Goal: Task Accomplishment & Management: Manage account settings

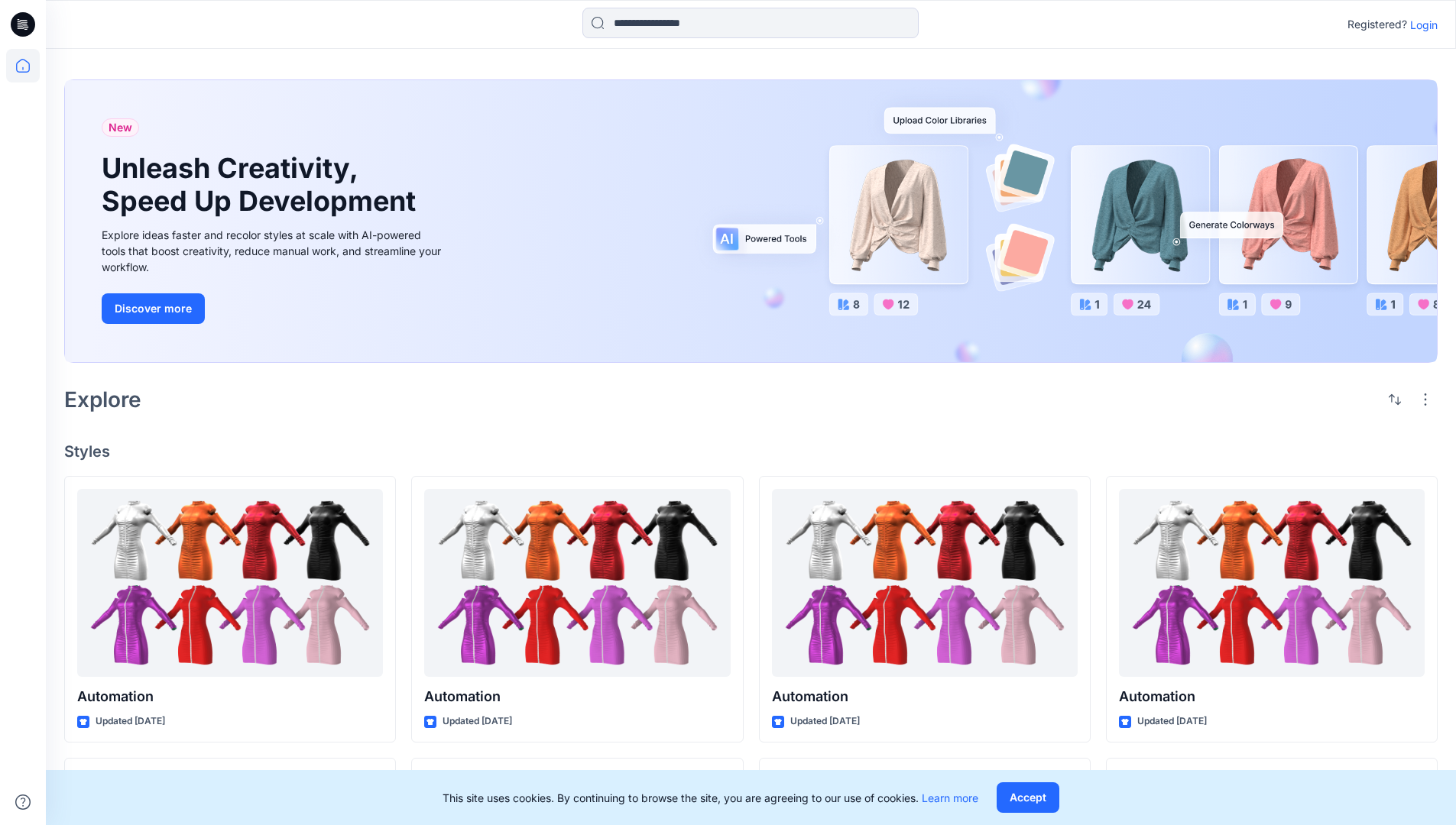
click at [1420, 24] on p "Login" at bounding box center [1424, 25] width 28 height 16
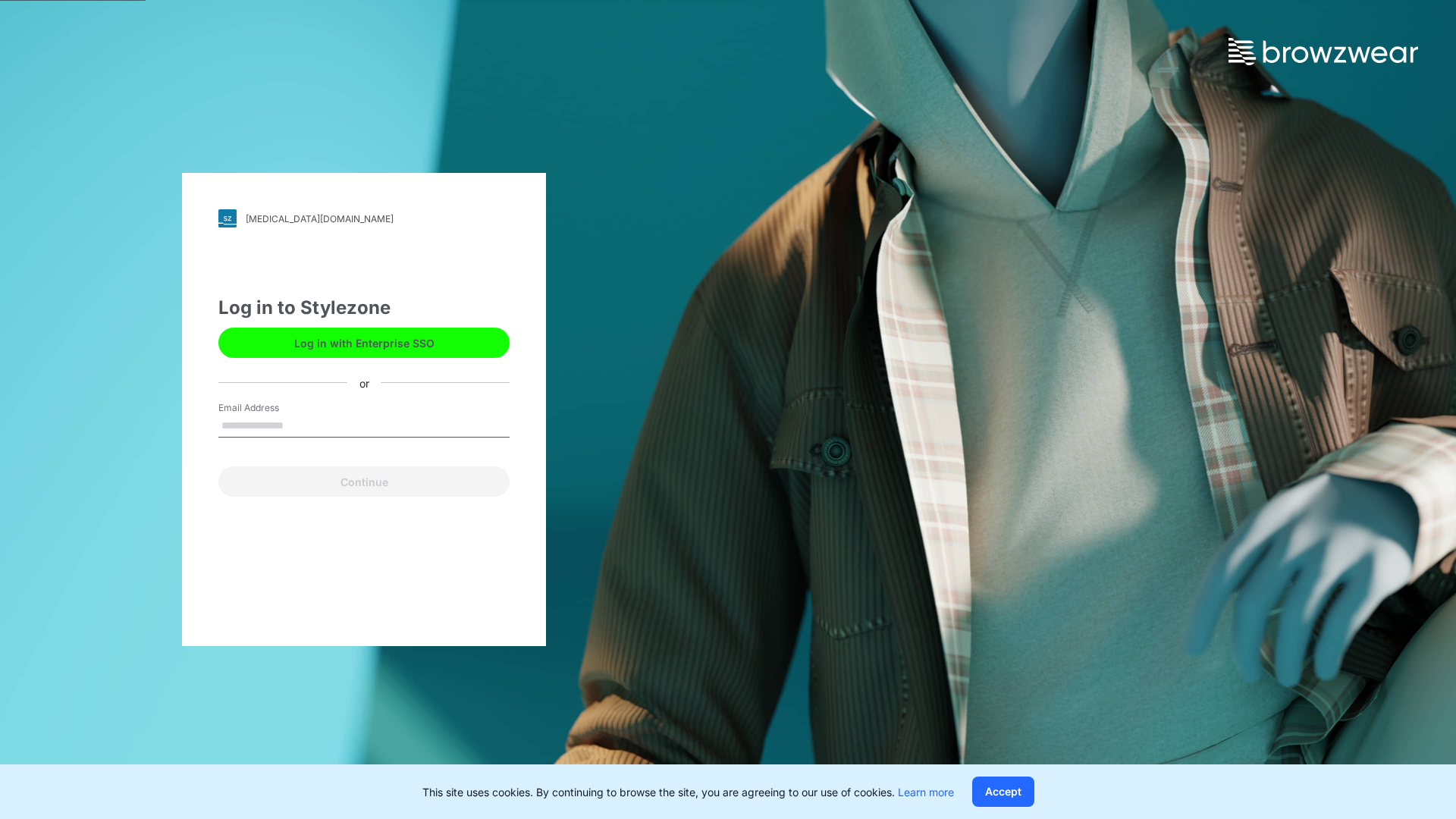
click at [299, 425] on input "Email Address" at bounding box center [364, 427] width 291 height 23
type input "**********"
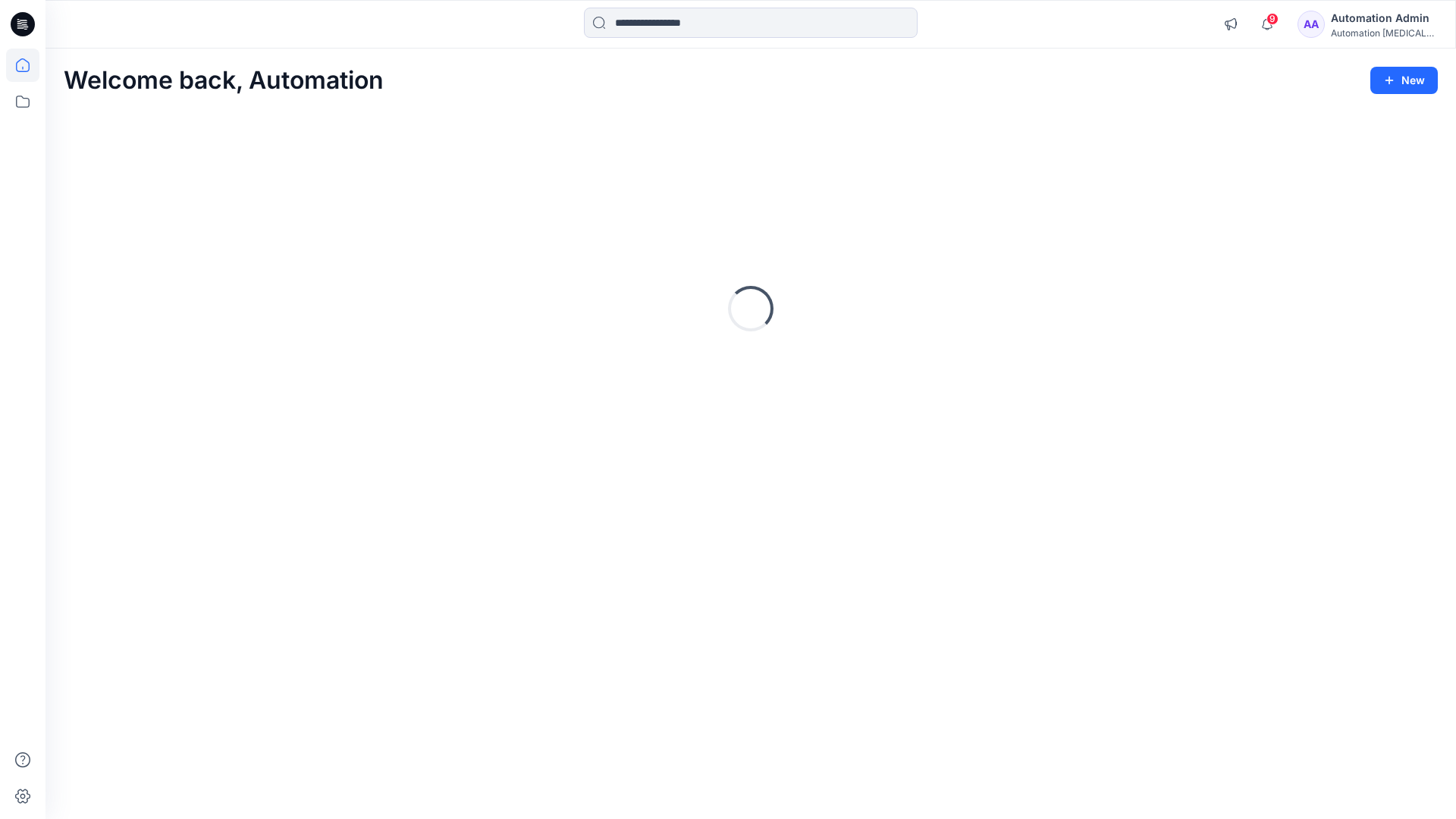
click at [29, 66] on icon at bounding box center [22, 65] width 13 height 13
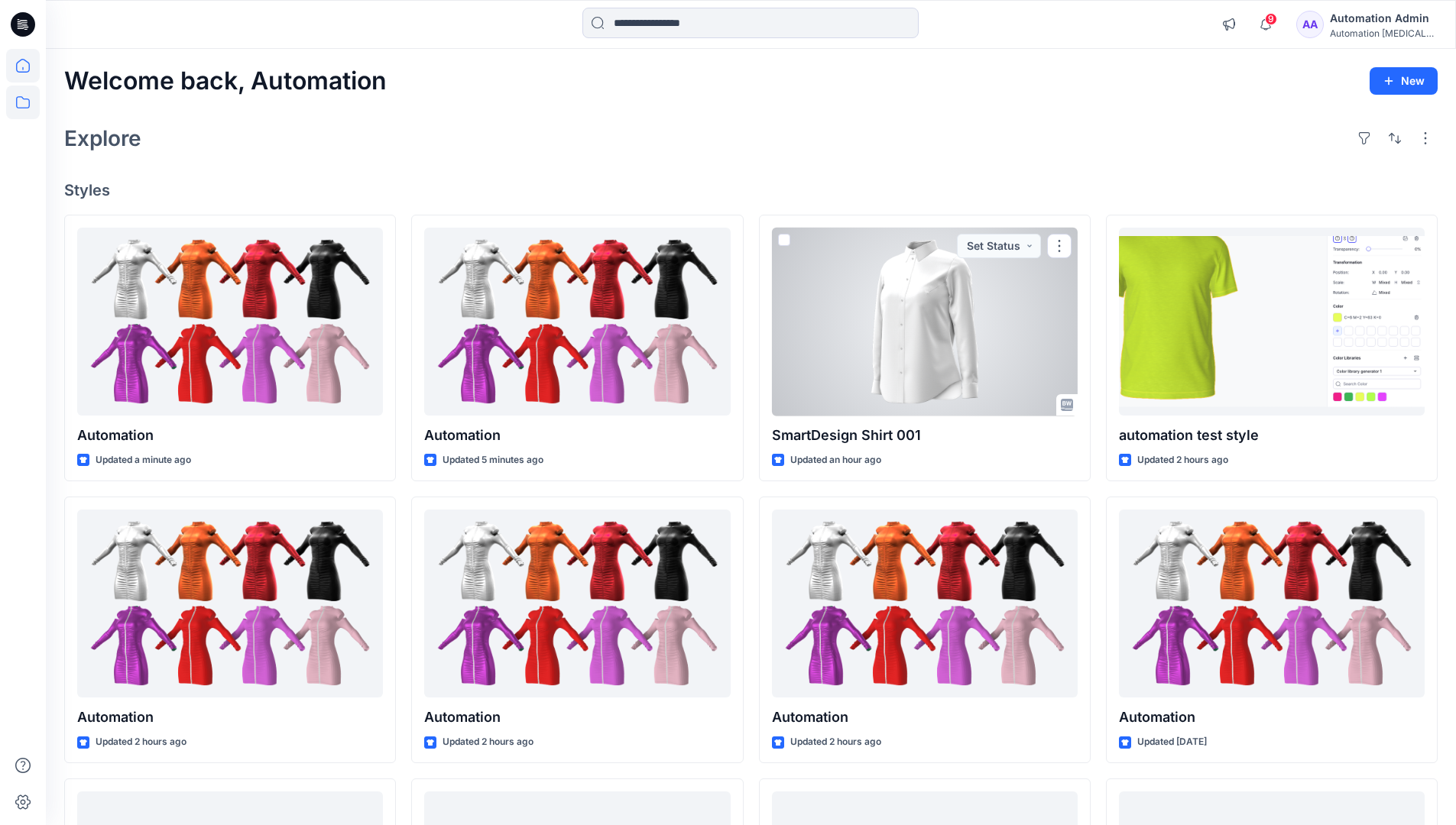
click at [24, 104] on icon at bounding box center [23, 103] width 34 height 34
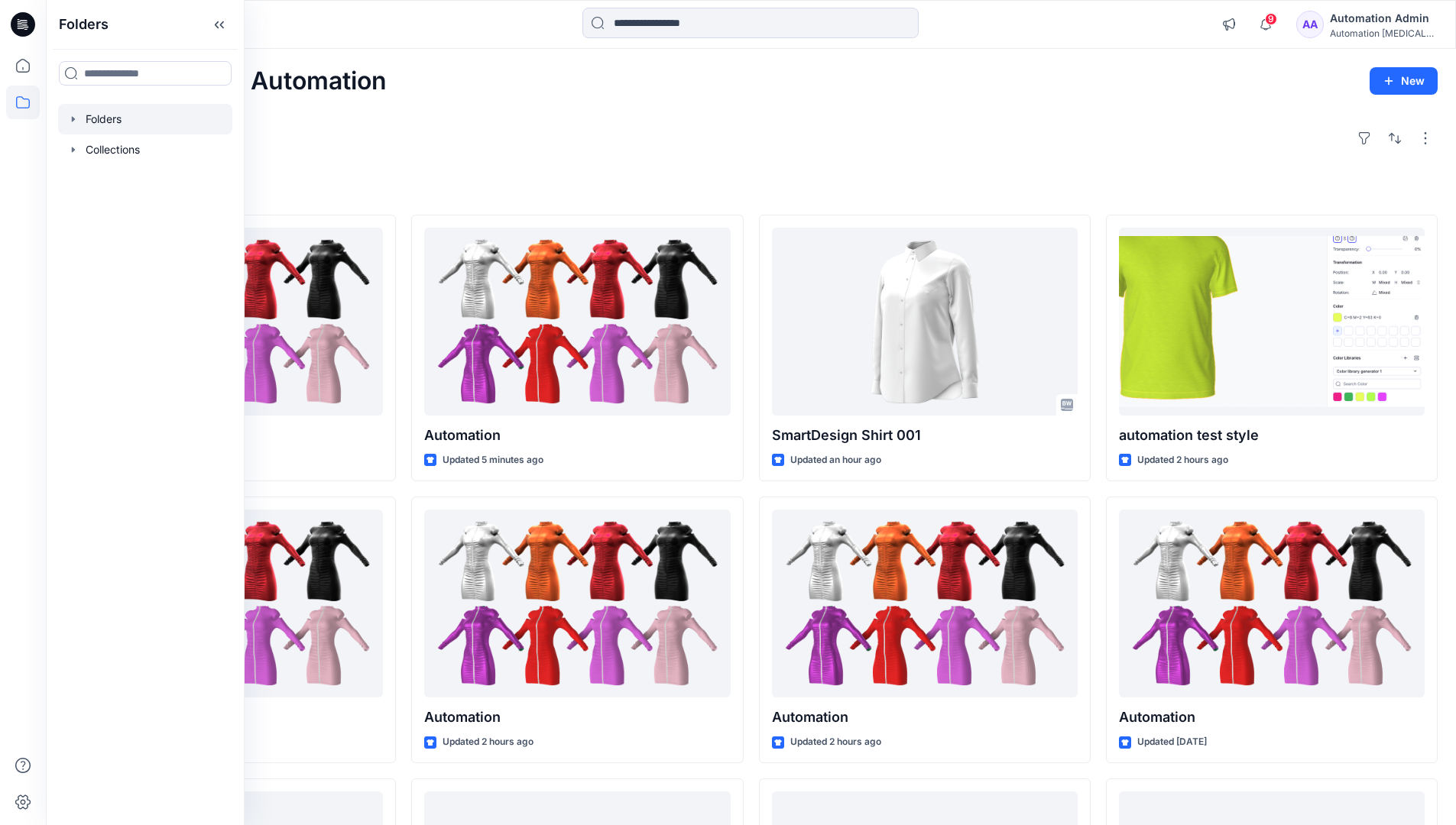
click at [110, 112] on div at bounding box center [145, 120] width 174 height 30
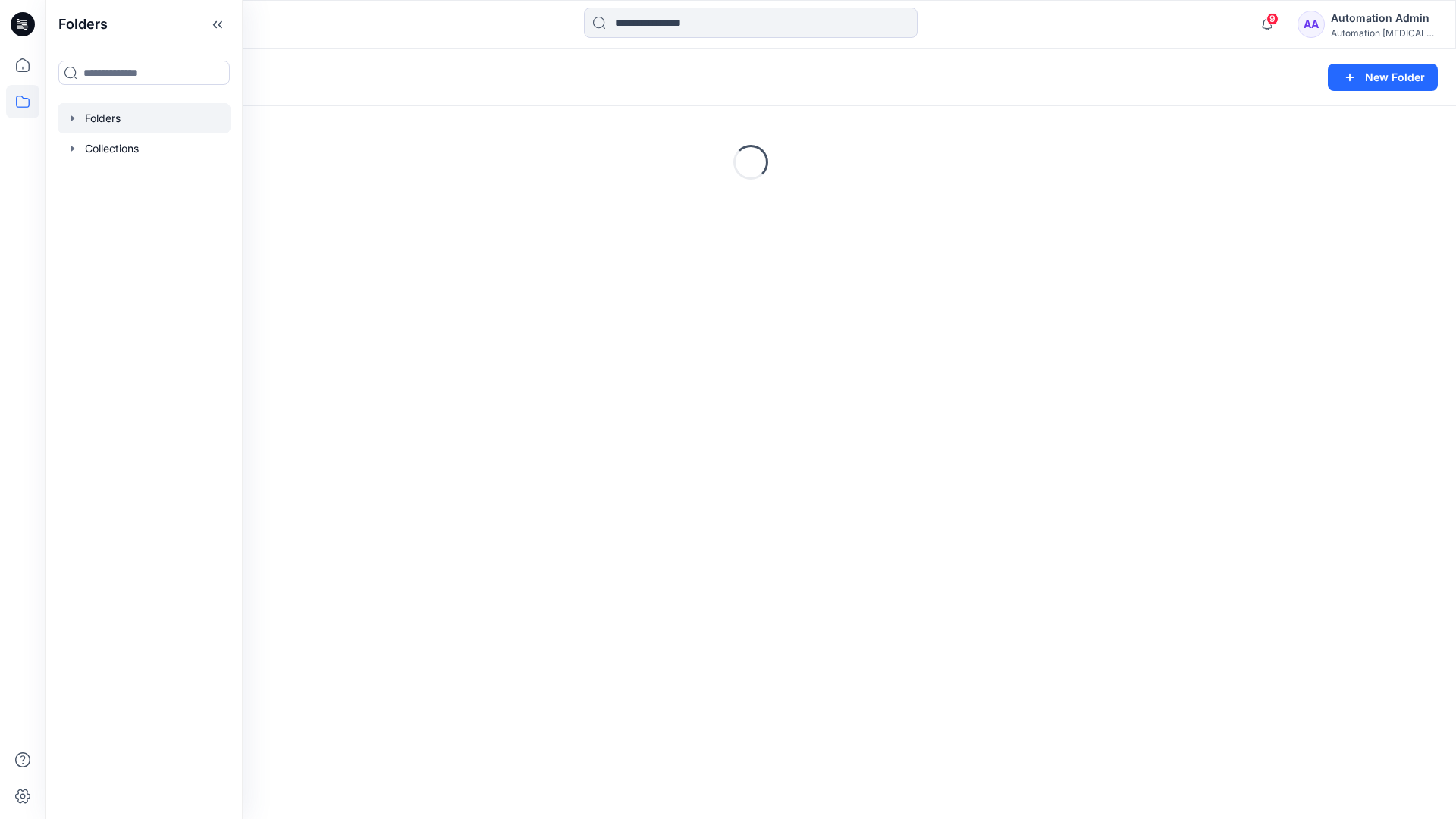
click at [403, 347] on div "Folders New Folder Loading..." at bounding box center [751, 434] width 1411 height 771
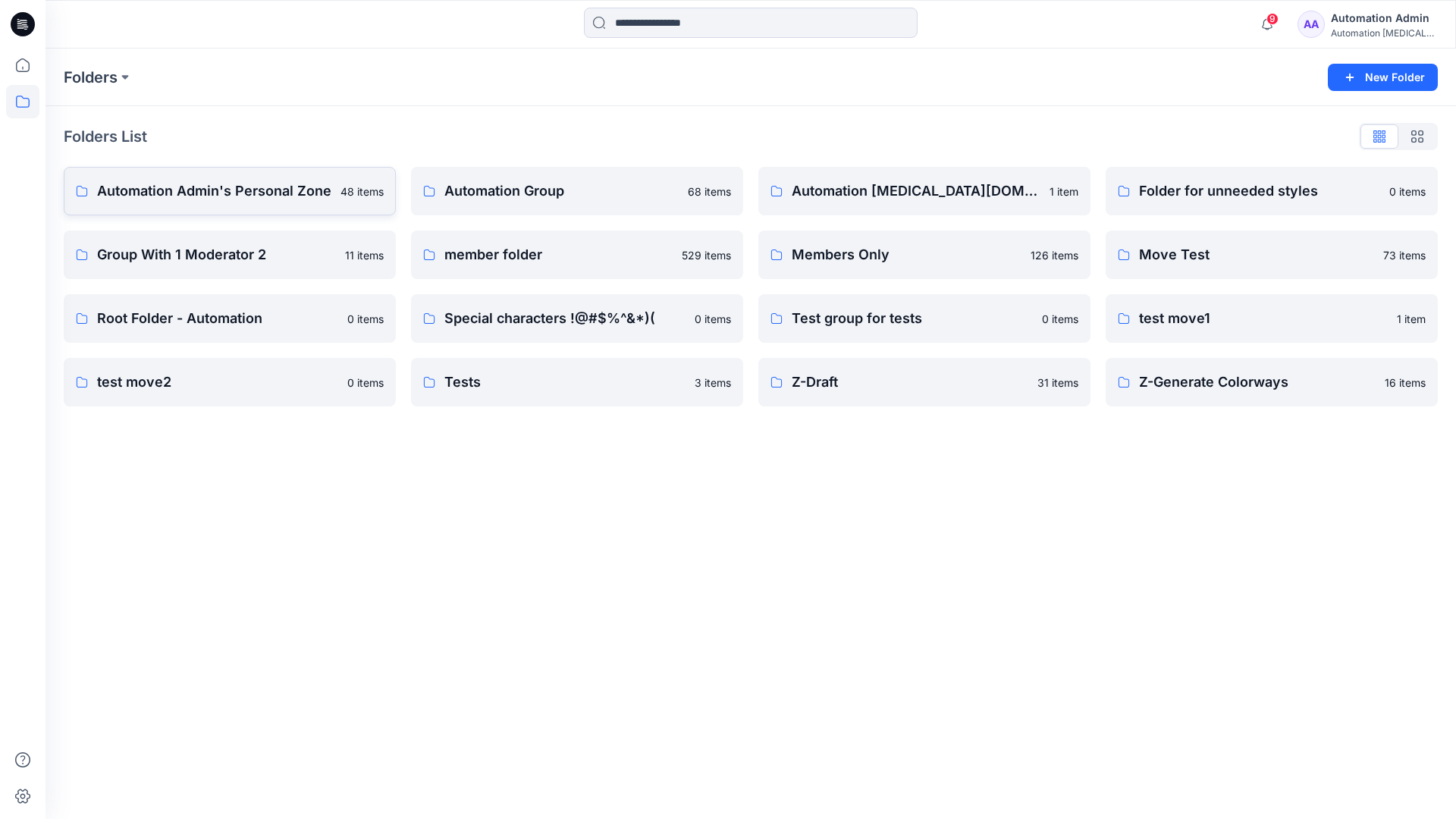
click at [261, 189] on p "Automation Admin's Personal Zone" at bounding box center [214, 191] width 235 height 21
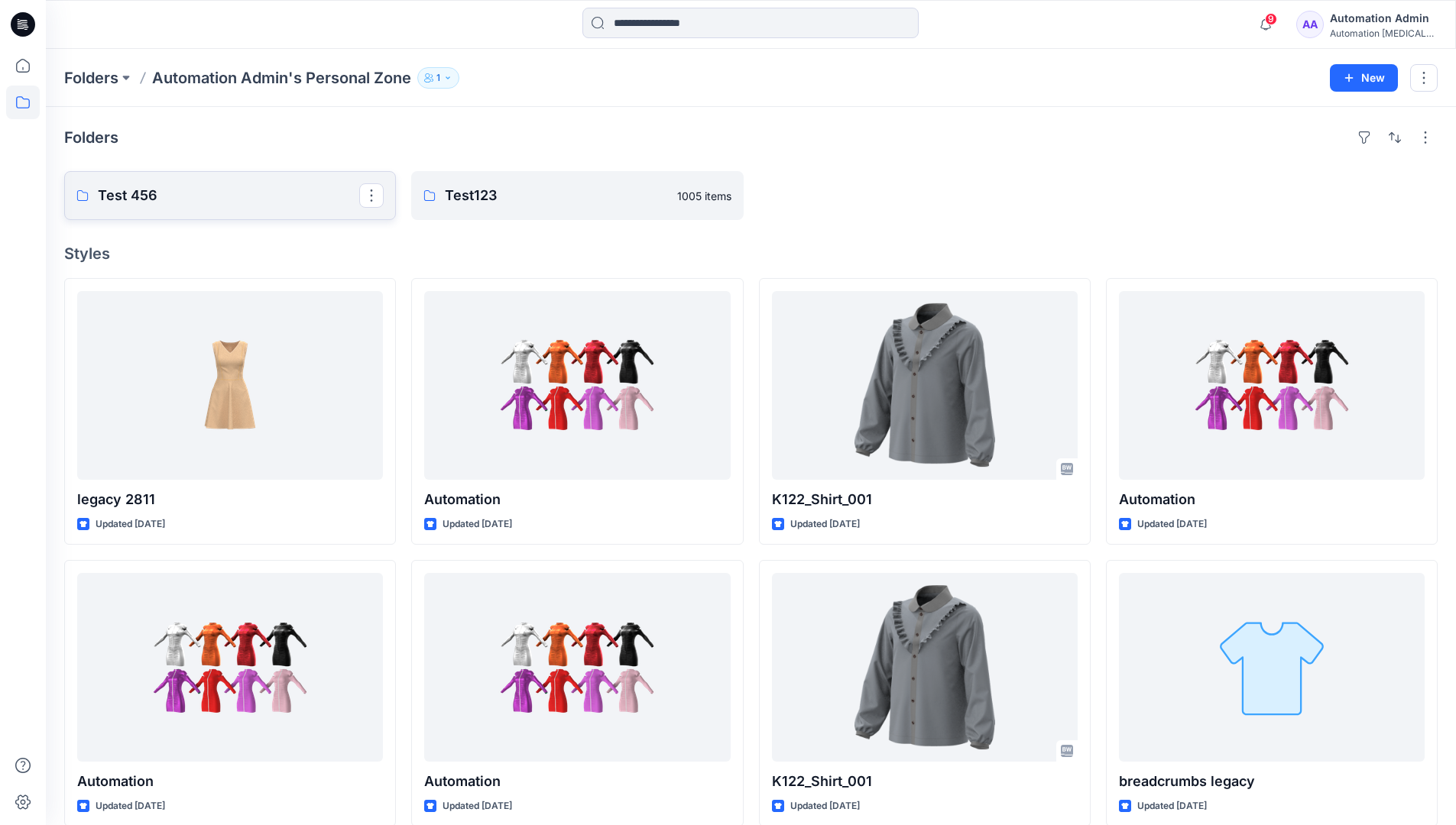
click at [144, 194] on p "Test 456" at bounding box center [228, 195] width 261 height 21
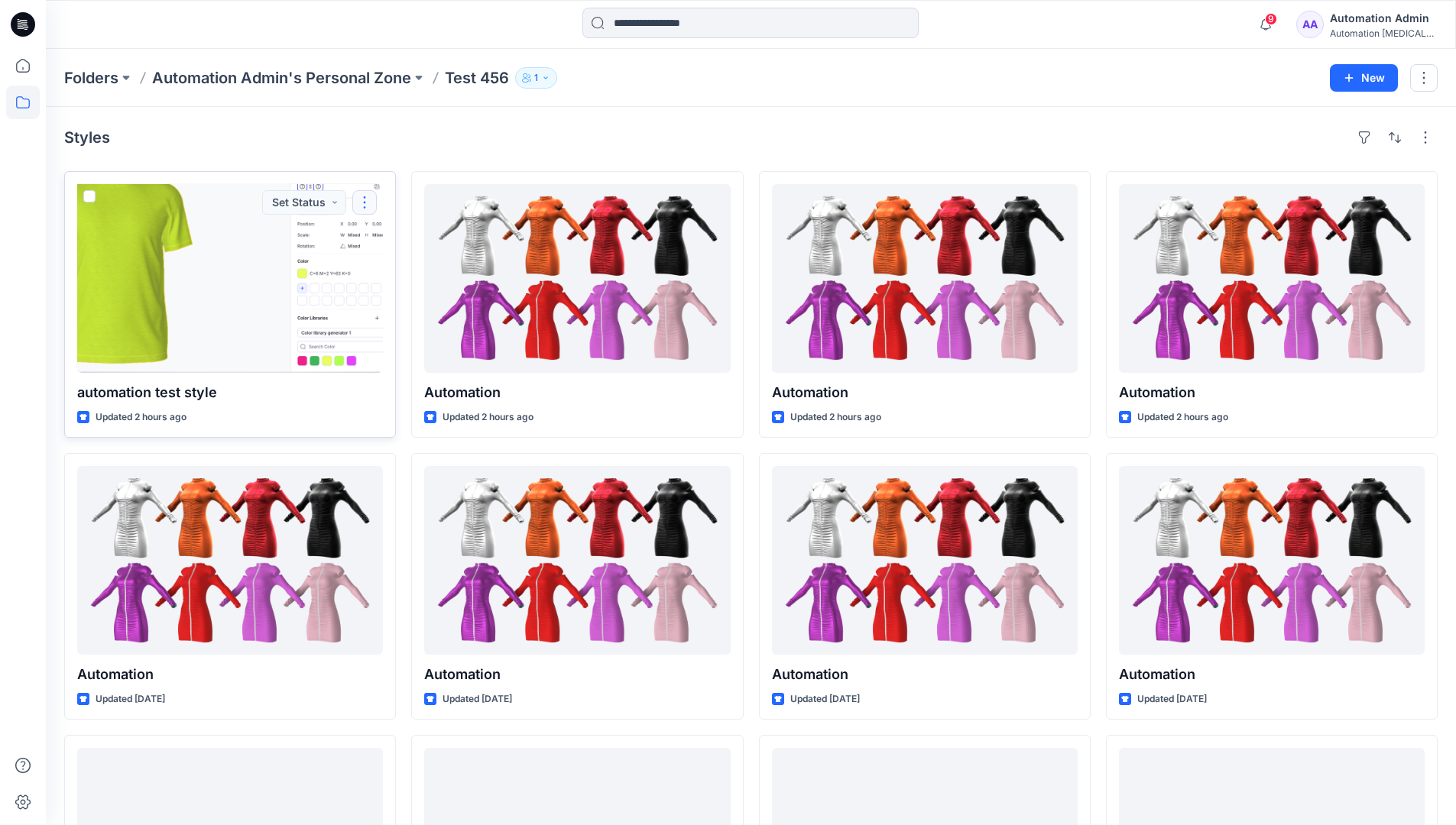
click at [365, 200] on button "button" at bounding box center [364, 202] width 24 height 24
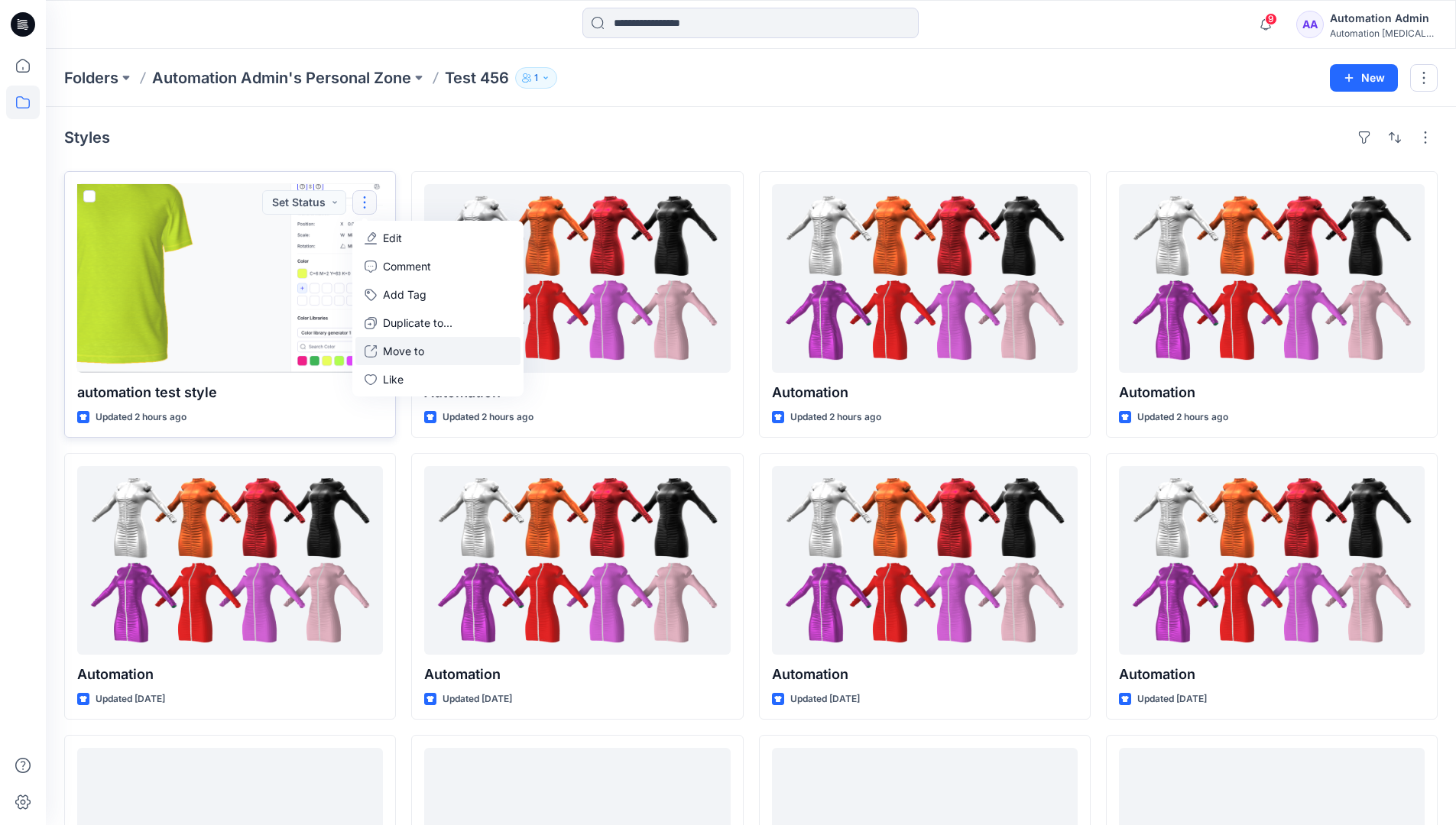
click at [409, 356] on p "Move to" at bounding box center [403, 351] width 41 height 16
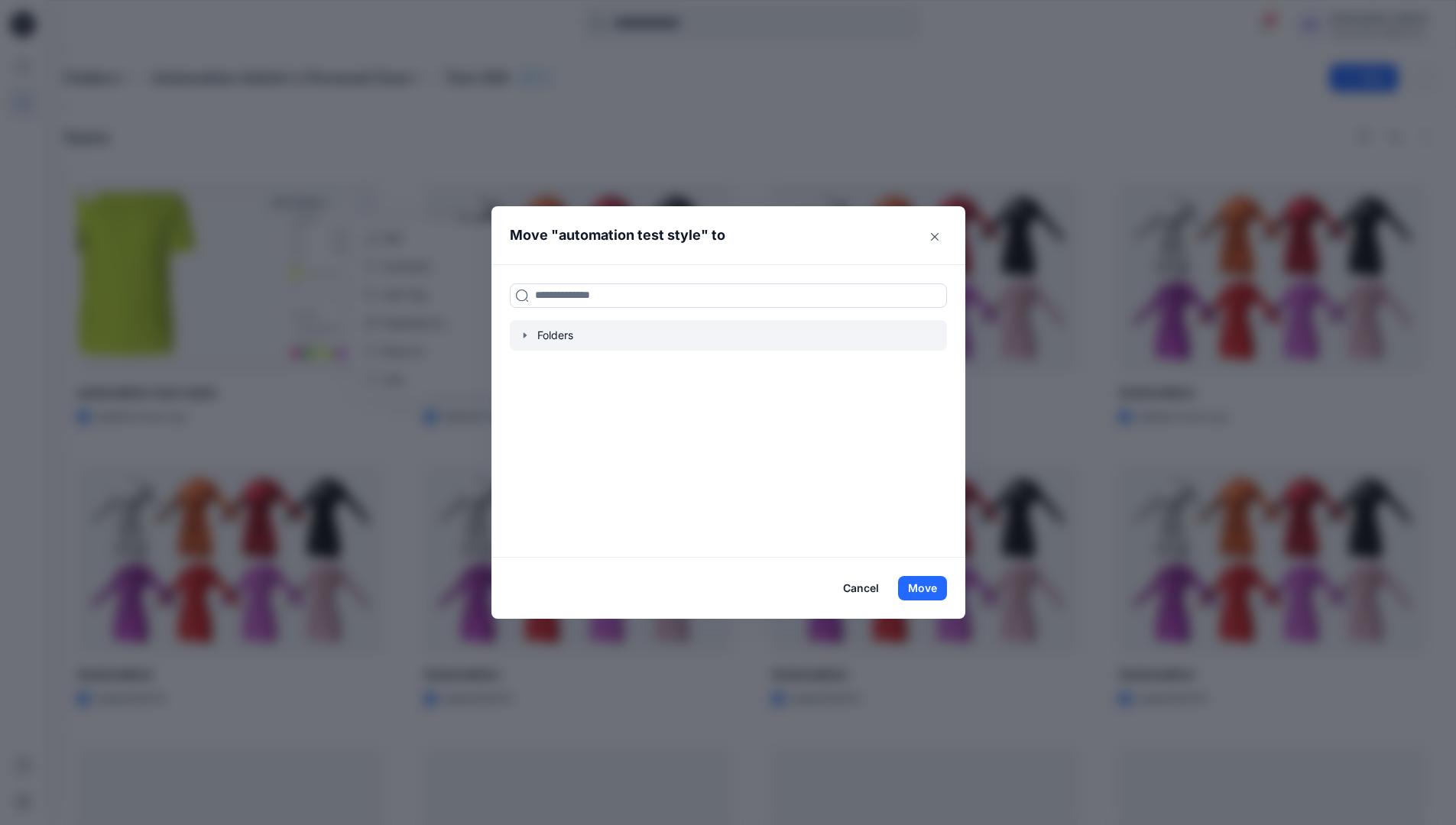
click at [526, 335] on icon "button" at bounding box center [524, 335] width 3 height 5
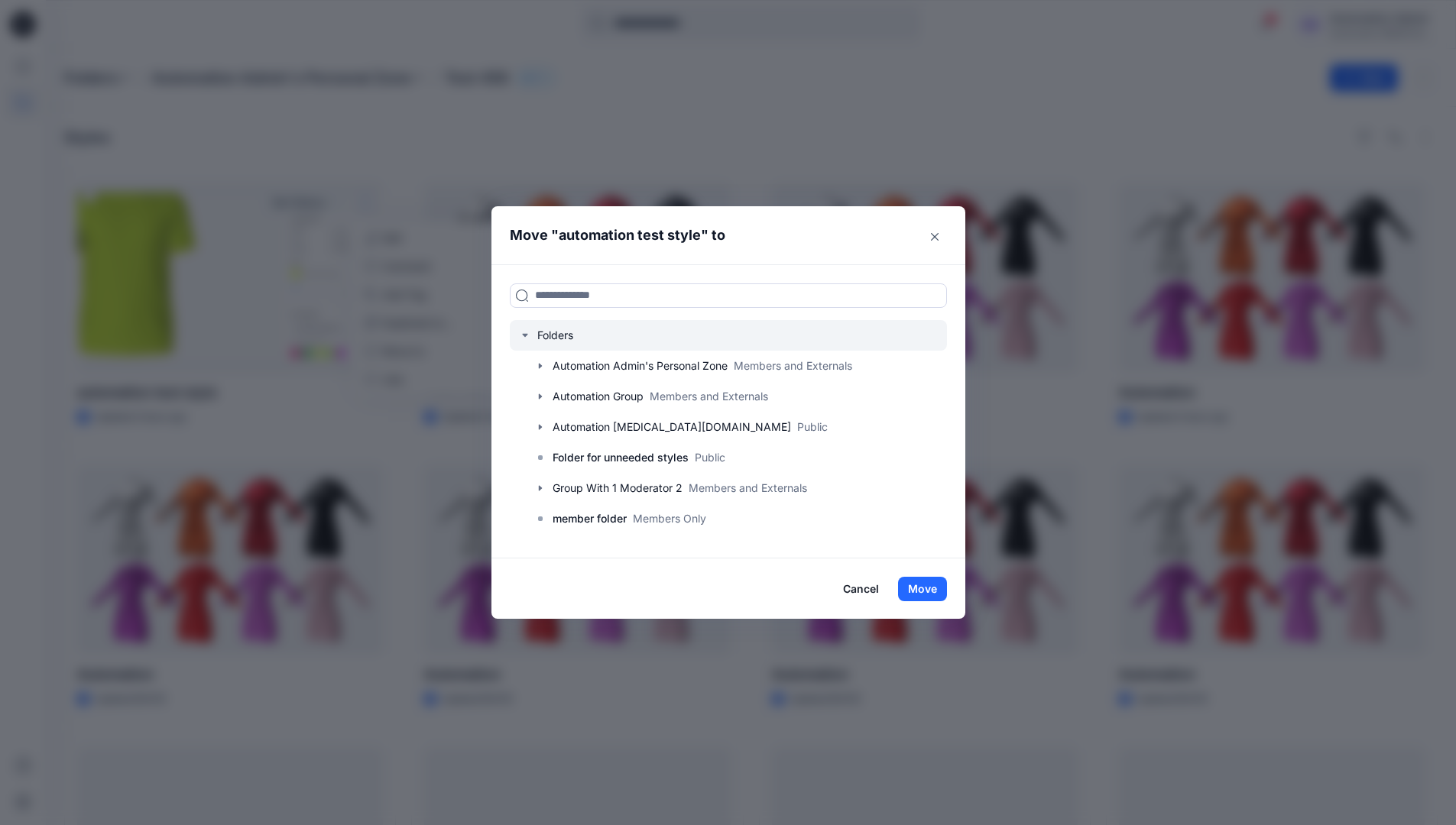
scroll to position [151, 0]
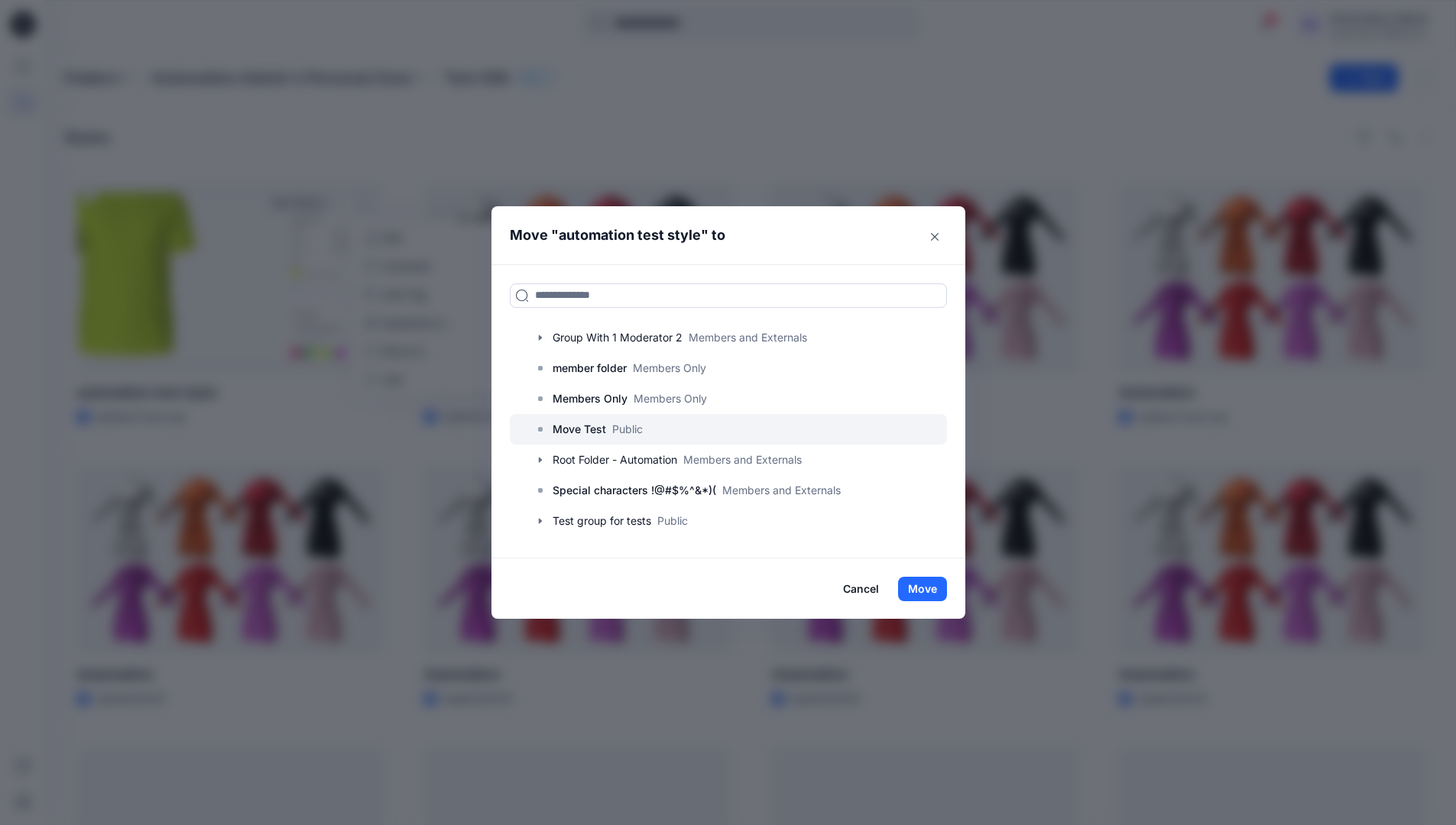
click at [593, 429] on p "Move Test" at bounding box center [580, 429] width 54 height 19
click at [929, 585] on button "Move" at bounding box center [922, 589] width 49 height 24
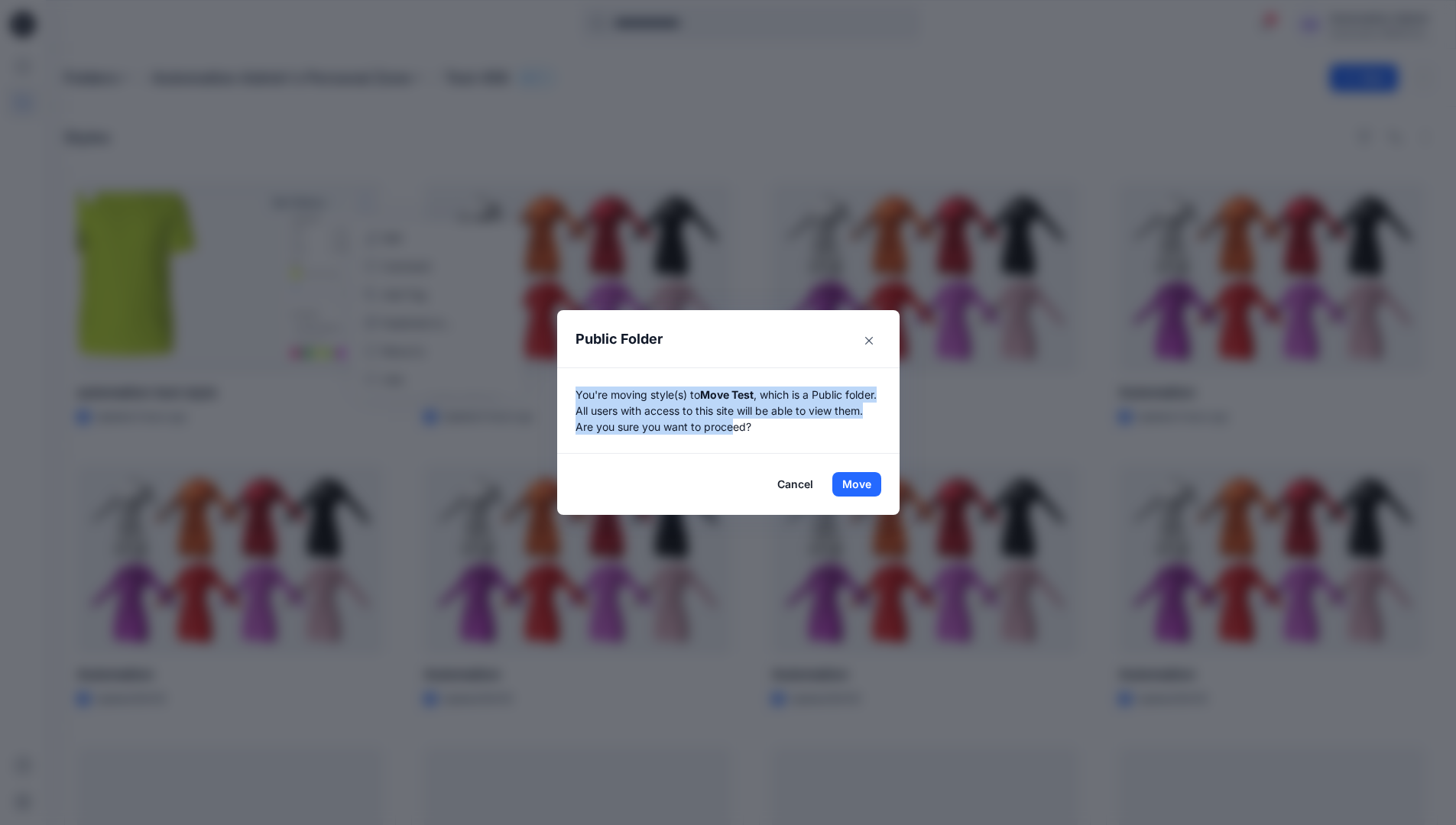
drag, startPoint x: 929, startPoint y: 585, endPoint x: 769, endPoint y: 424, distance: 227.0
click at [769, 424] on p "You're moving style(s) to Move Test , which is a Public folder. All users with …" at bounding box center [728, 411] width 306 height 48
click at [863, 484] on button "Move" at bounding box center [856, 484] width 49 height 24
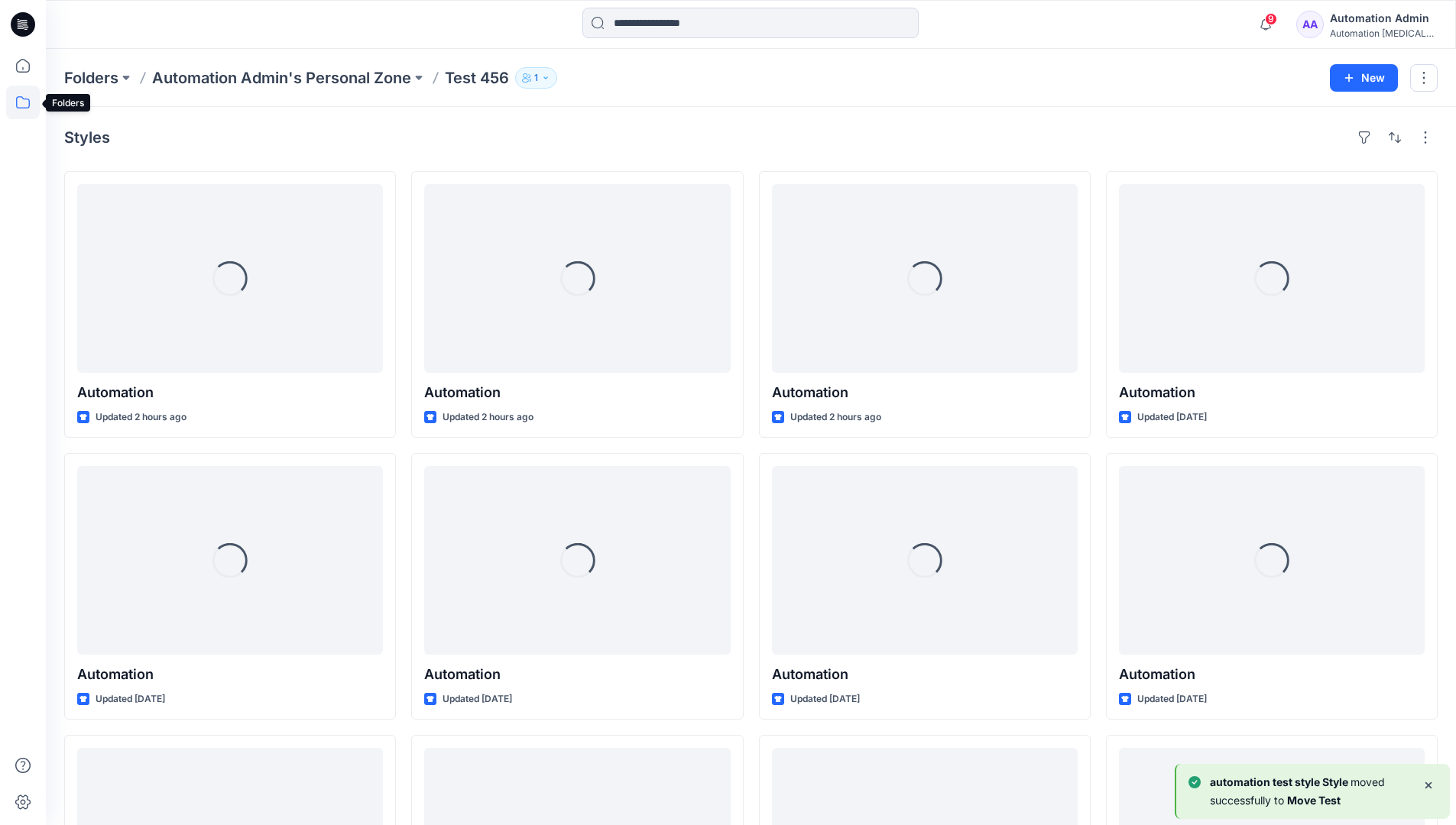
click at [16, 100] on icon at bounding box center [23, 103] width 34 height 34
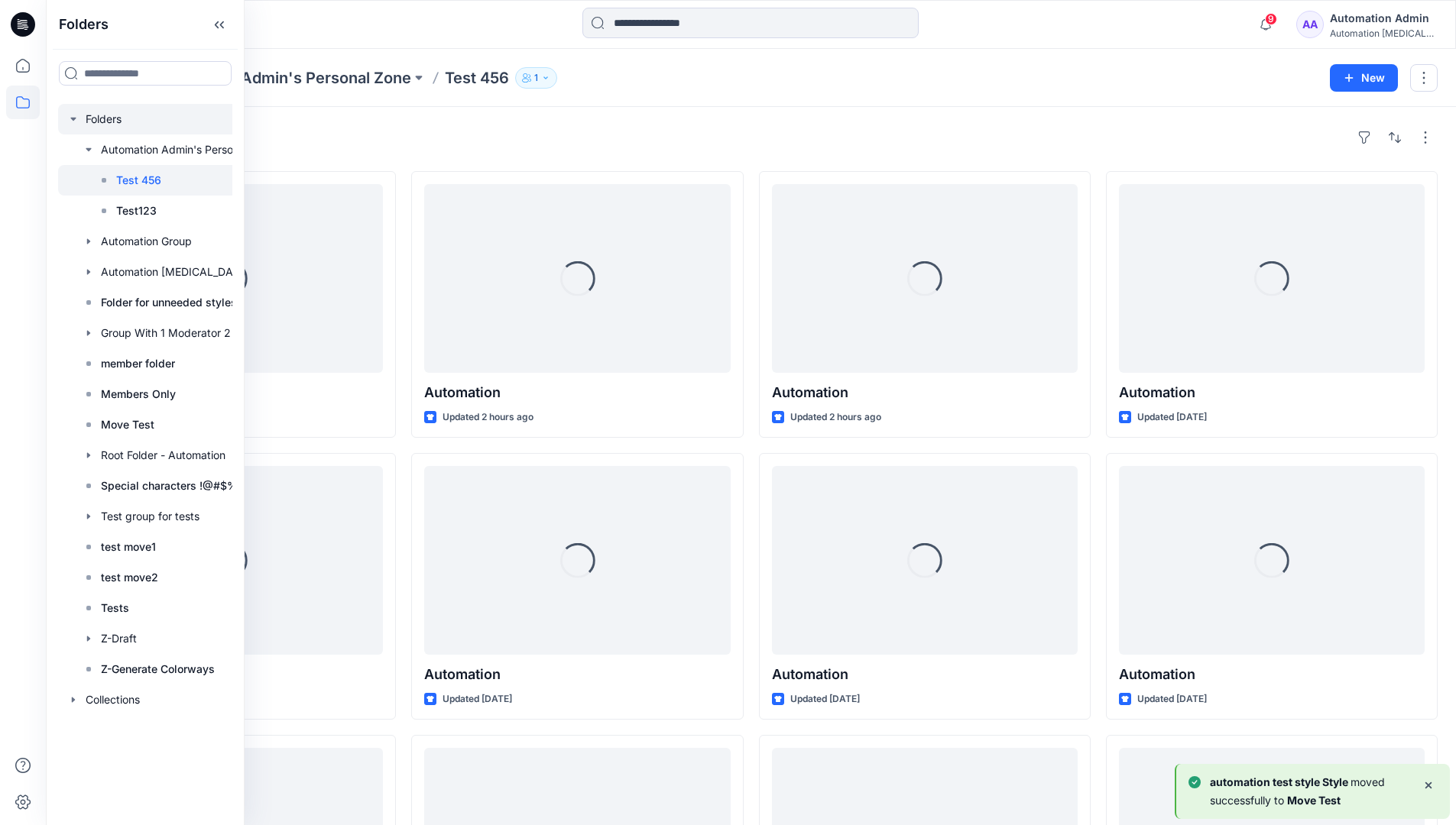
click at [101, 120] on div at bounding box center [165, 120] width 214 height 30
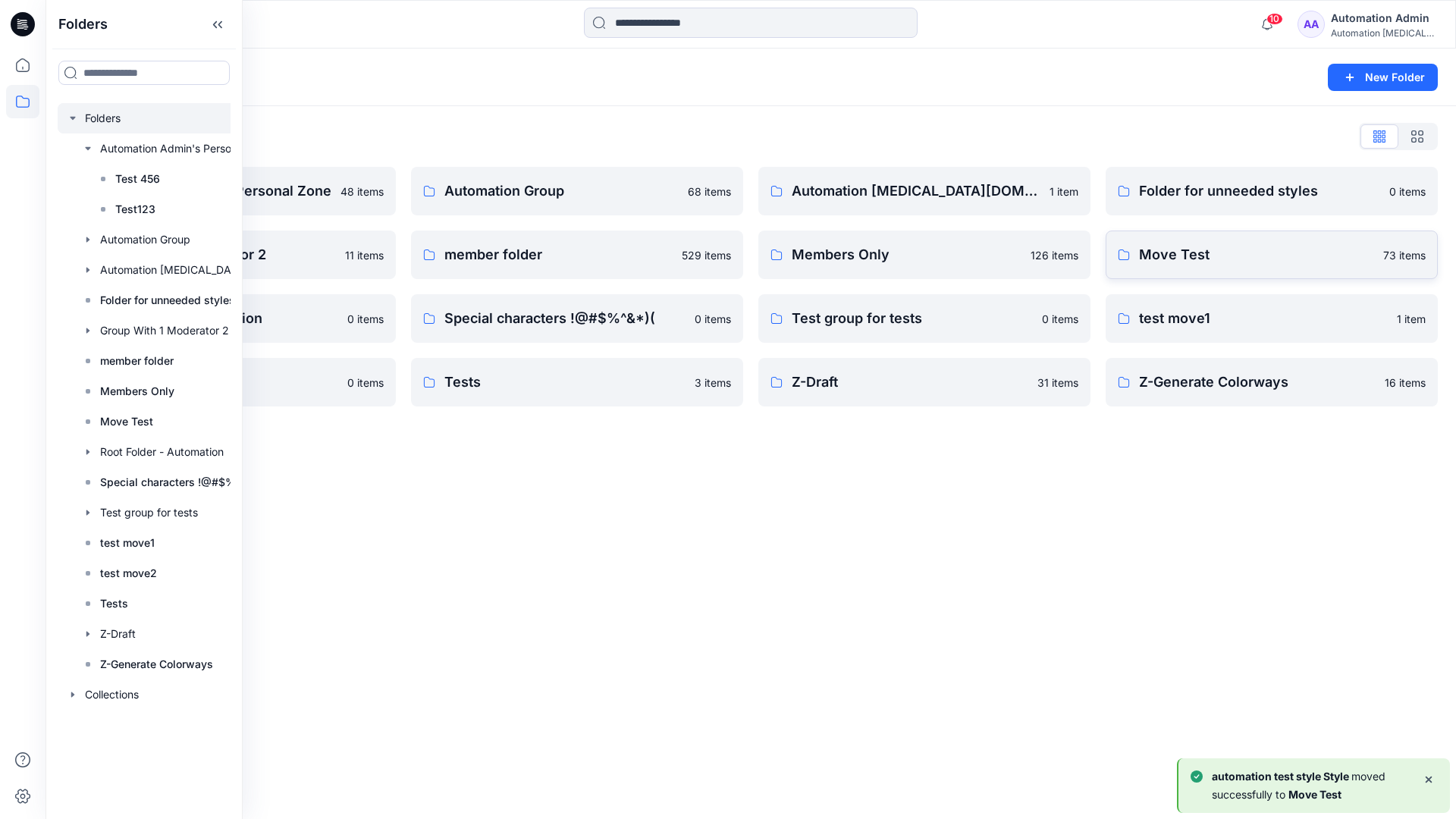
click at [1159, 259] on p "Move Test" at bounding box center [1257, 255] width 235 height 21
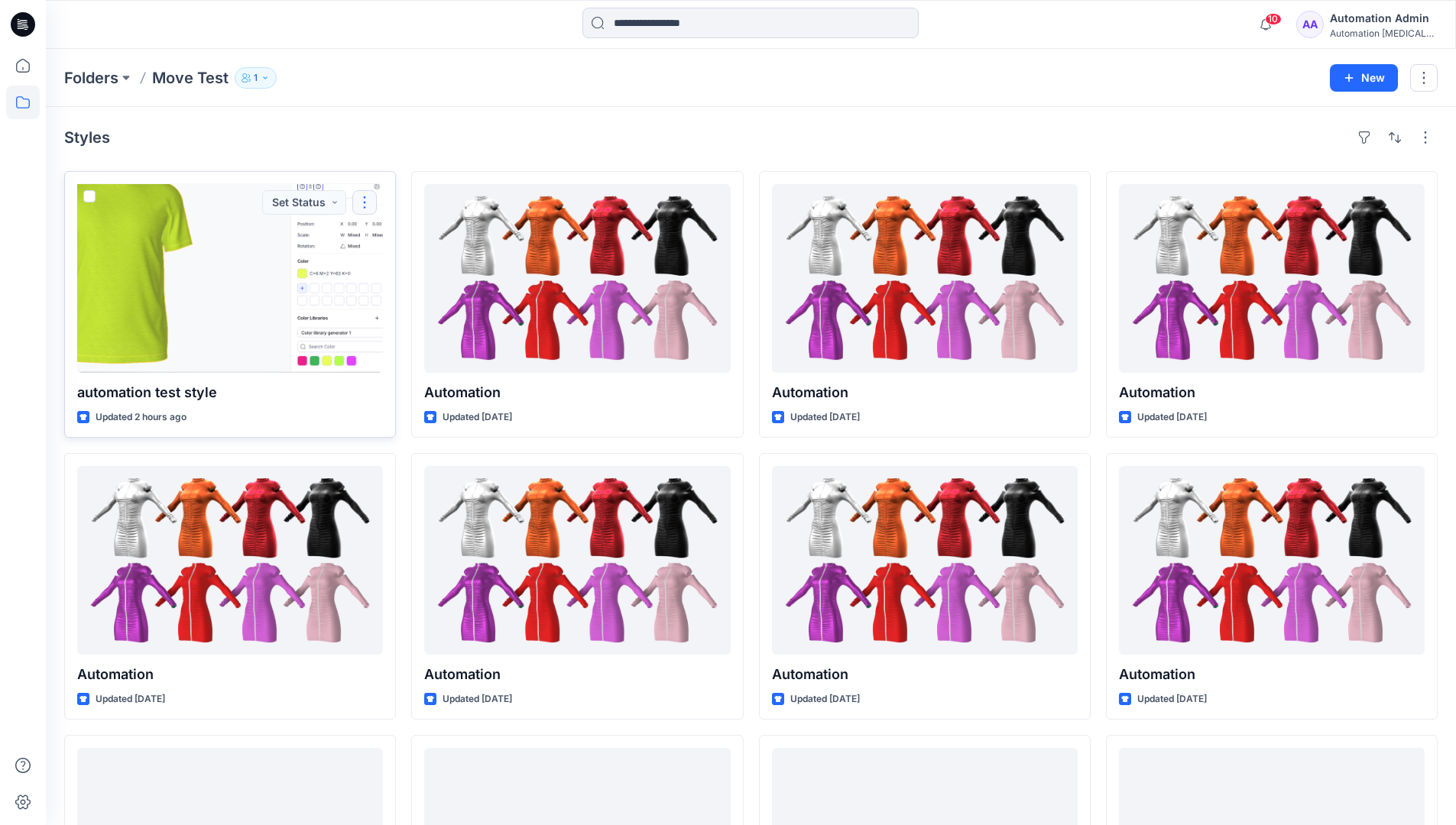
click at [360, 206] on button "button" at bounding box center [364, 202] width 24 height 24
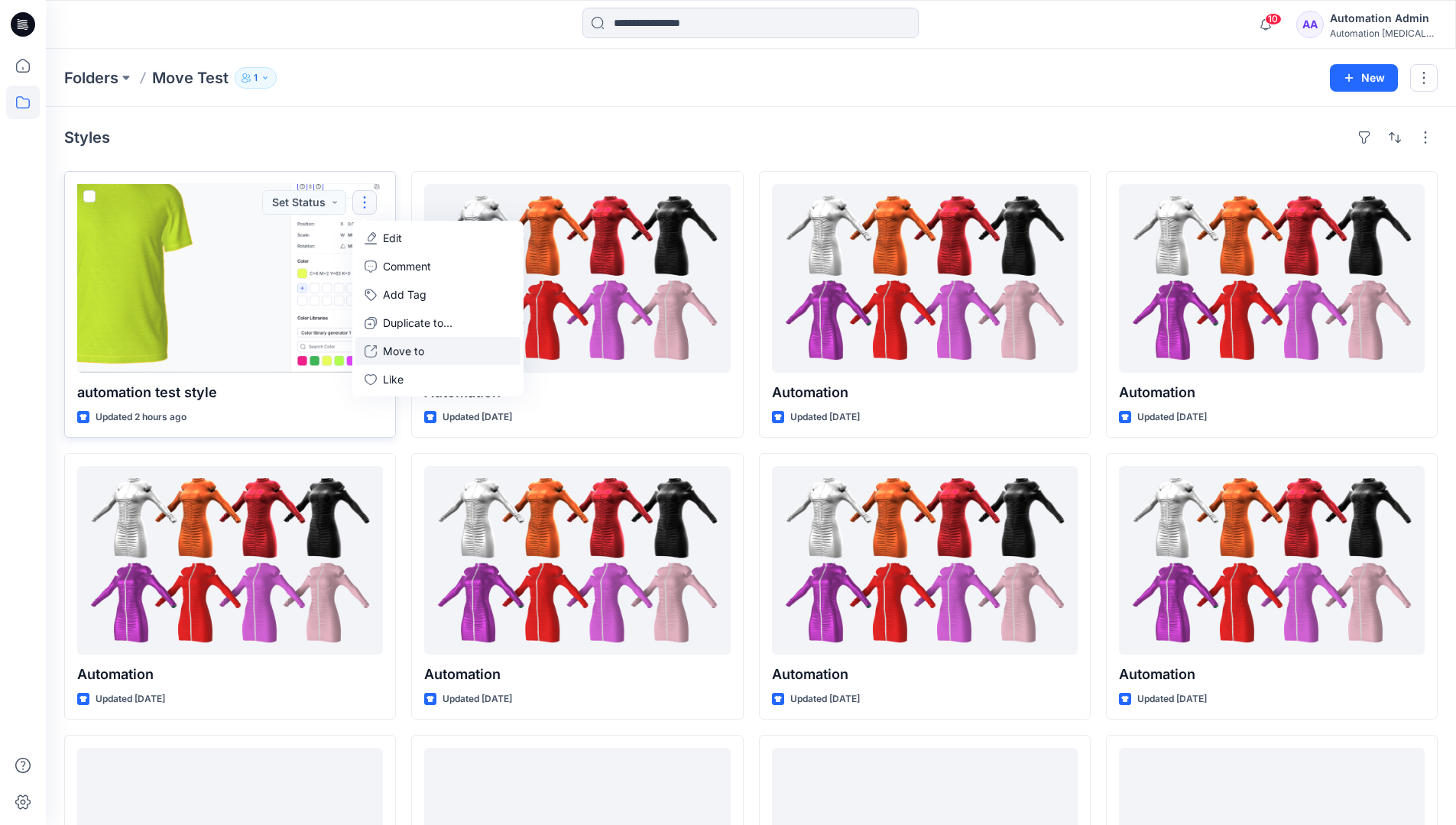
click at [409, 345] on p "Move to" at bounding box center [403, 351] width 41 height 16
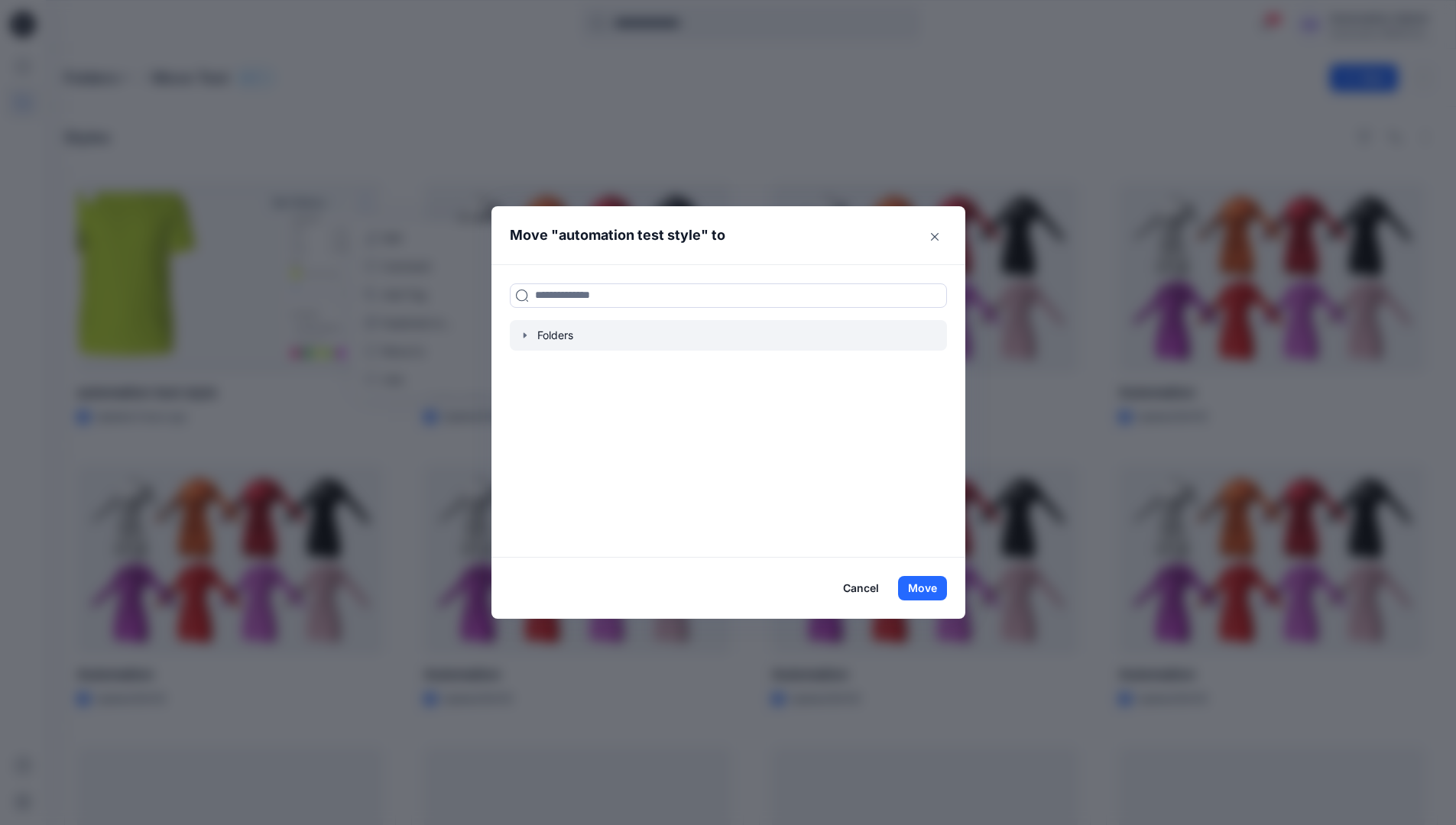
click at [527, 340] on icon "button" at bounding box center [525, 335] width 12 height 12
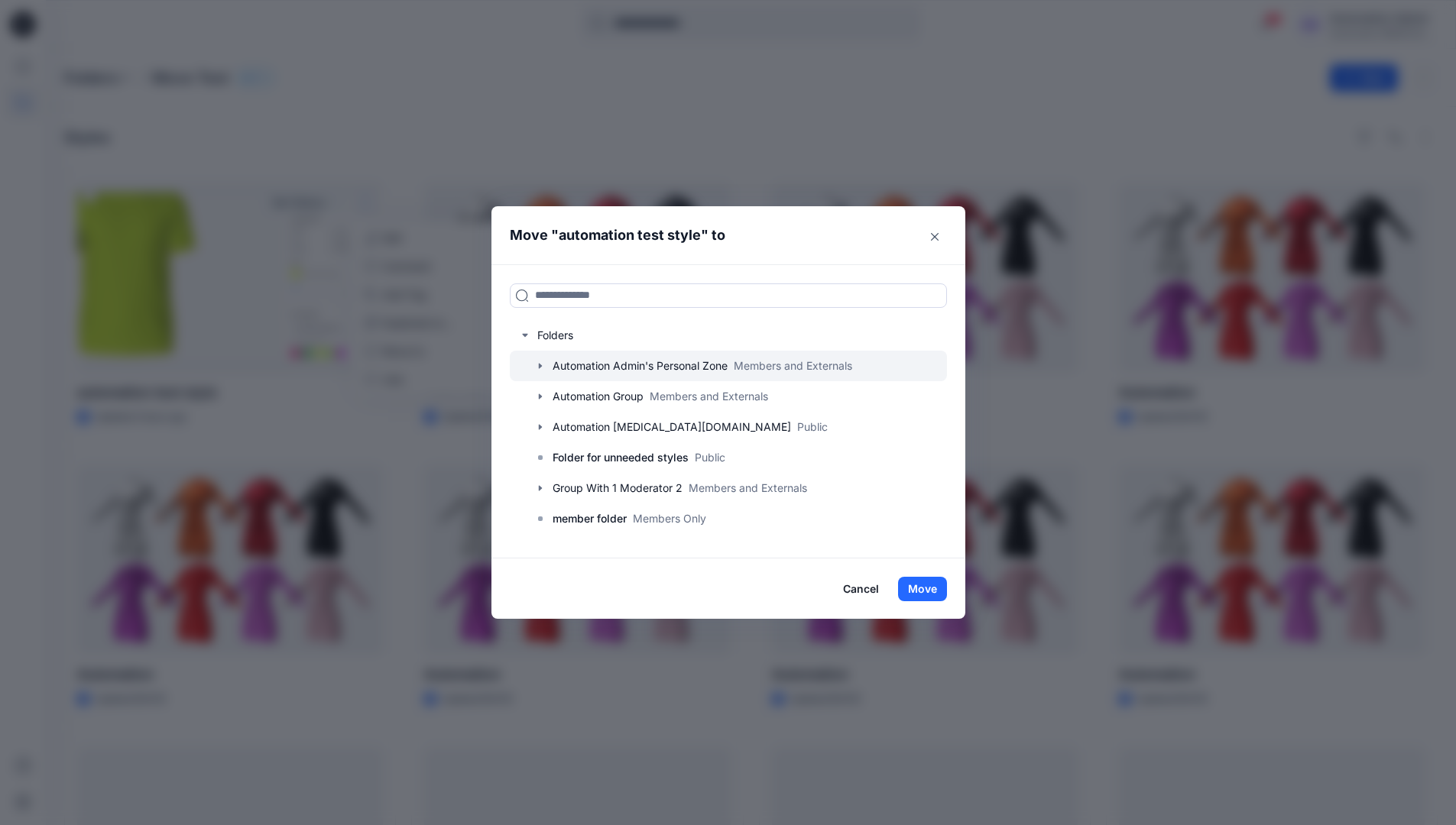
click at [547, 365] on icon "button" at bounding box center [541, 367] width 12 height 12
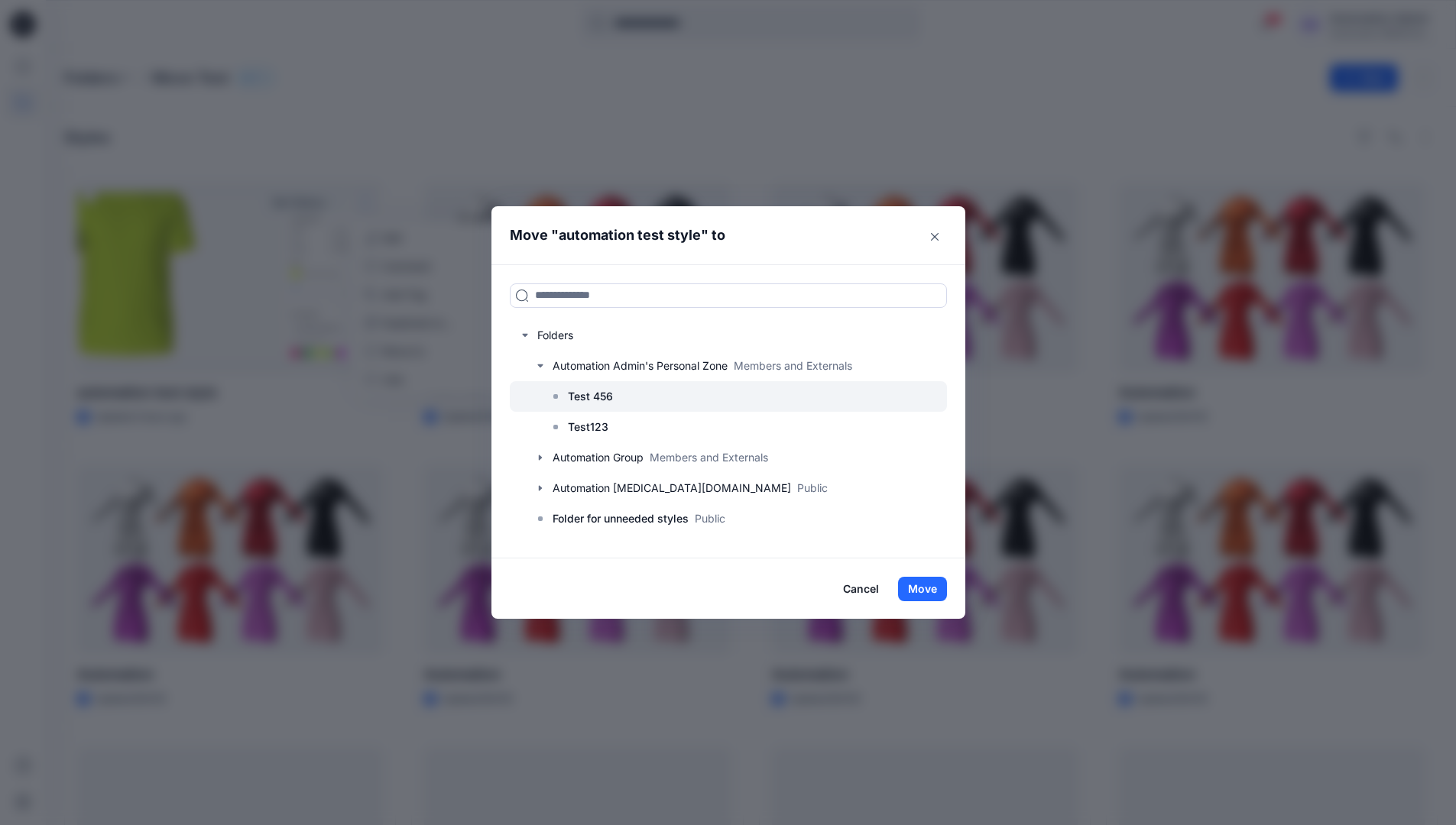
click at [587, 393] on p "Test 456" at bounding box center [591, 396] width 46 height 19
click at [932, 591] on button "Move" at bounding box center [922, 589] width 49 height 24
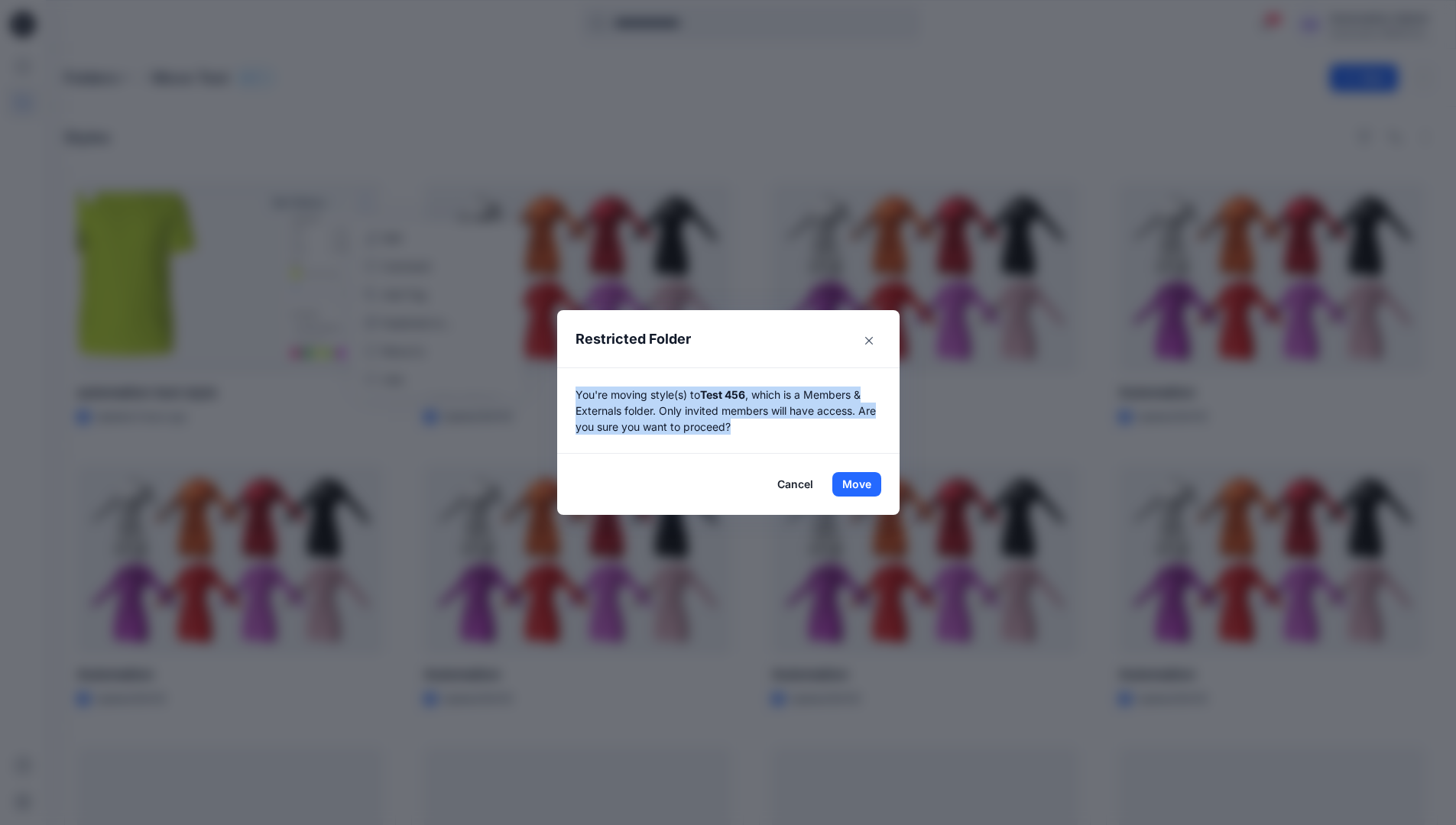
drag, startPoint x: 932, startPoint y: 591, endPoint x: 749, endPoint y: 433, distance: 241.8
click at [749, 433] on p "You're moving style(s) to Test 456 , which is a Members & Externals folder. Onl…" at bounding box center [728, 411] width 306 height 48
click at [863, 484] on button "Move" at bounding box center [856, 484] width 49 height 24
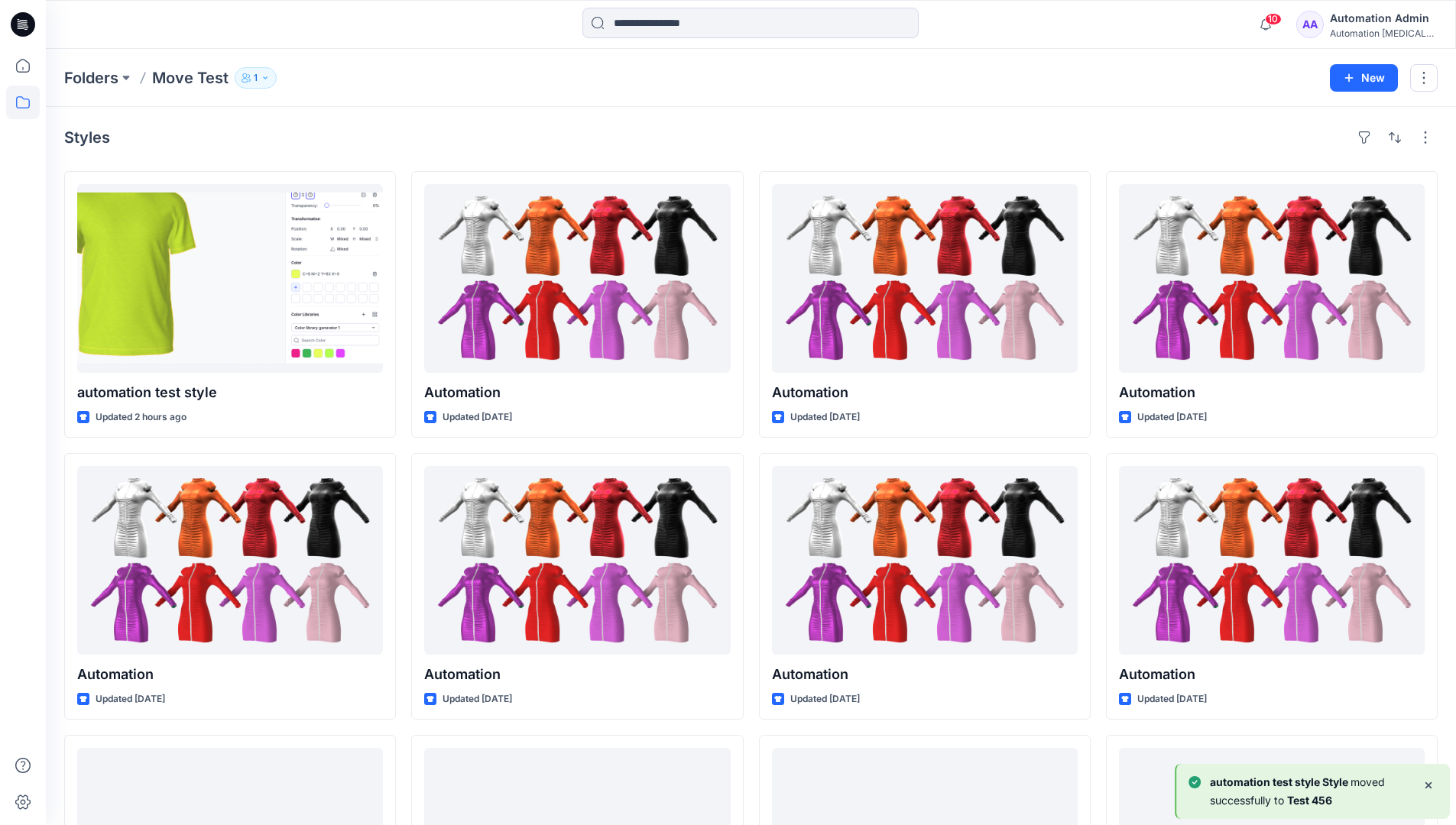
click at [1373, 21] on div "Automation Admin" at bounding box center [1384, 18] width 107 height 19
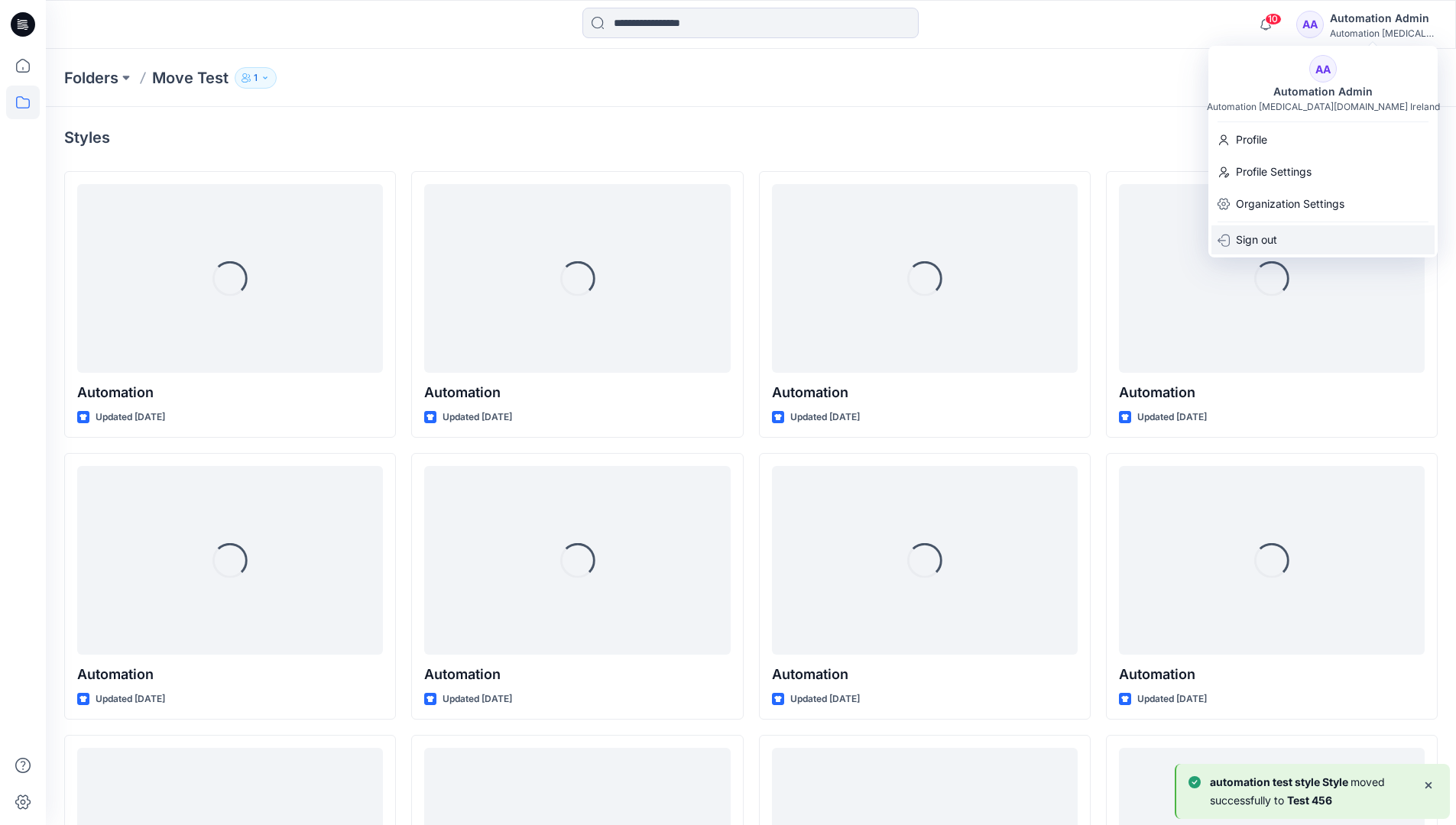
click at [1276, 235] on p "Sign out" at bounding box center [1257, 240] width 41 height 29
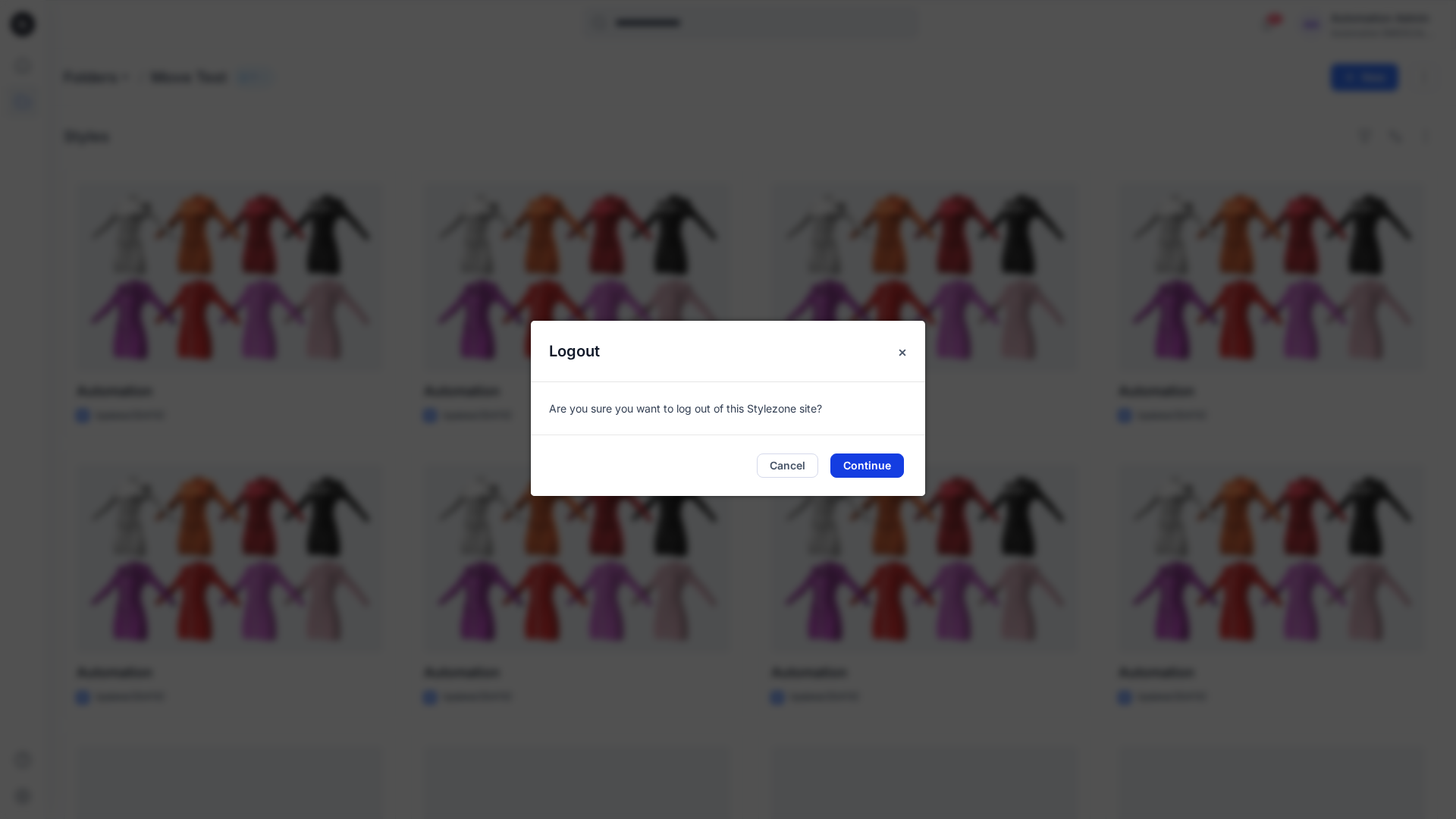
click at [897, 453] on button "Continue" at bounding box center [867, 465] width 73 height 24
